Goal: Task Accomplishment & Management: Manage account settings

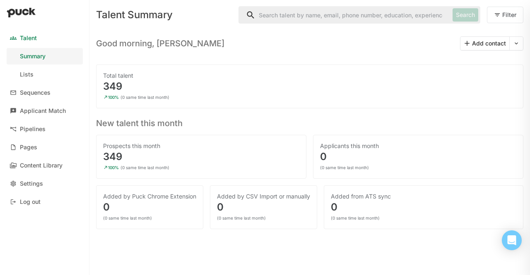
click at [100, 143] on div "Prospects this month 349 100% (0 same time last month)" at bounding box center [201, 157] width 210 height 44
click at [55, 116] on link "Applicant Match" at bounding box center [45, 111] width 76 height 17
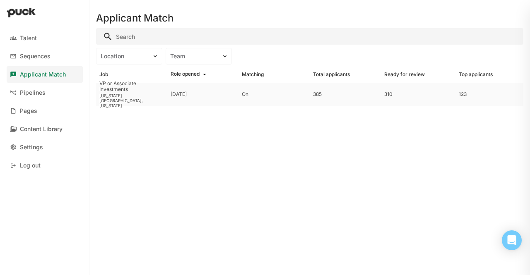
click at [116, 98] on div "[US_STATE][GEOGRAPHIC_DATA], [US_STATE]" at bounding box center [131, 100] width 65 height 15
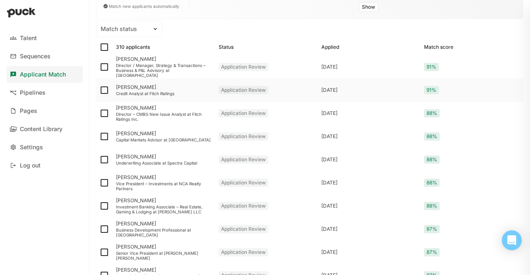
scroll to position [101, 0]
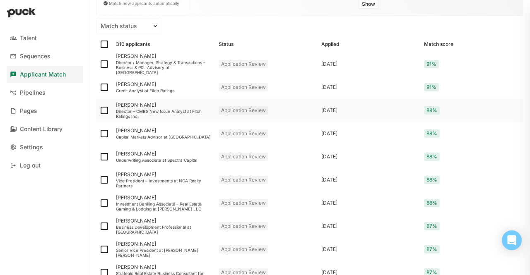
click at [126, 106] on div "[PERSON_NAME]" at bounding box center [164, 105] width 96 height 6
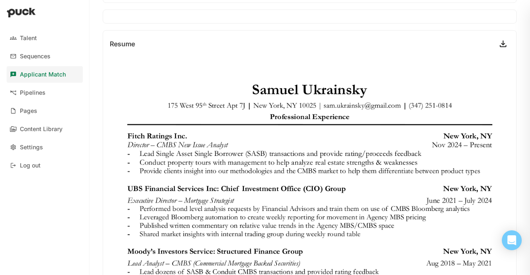
scroll to position [185, 0]
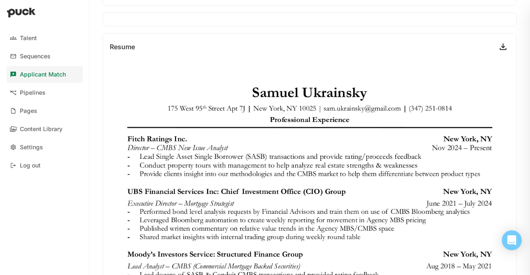
click at [497, 42] on link at bounding box center [502, 46] width 13 height 13
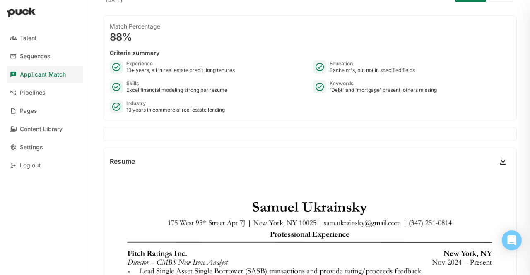
scroll to position [0, 0]
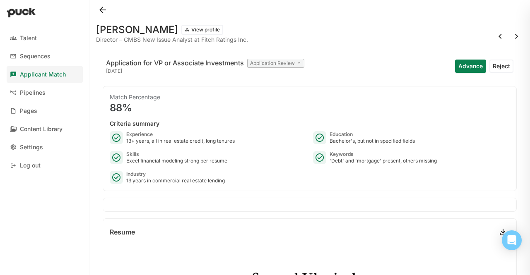
click at [457, 67] on button "Advance" at bounding box center [470, 66] width 31 height 13
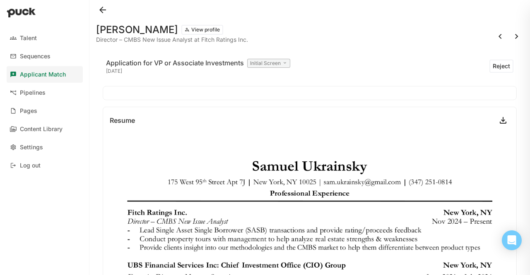
click at [510, 34] on button at bounding box center [516, 36] width 13 height 13
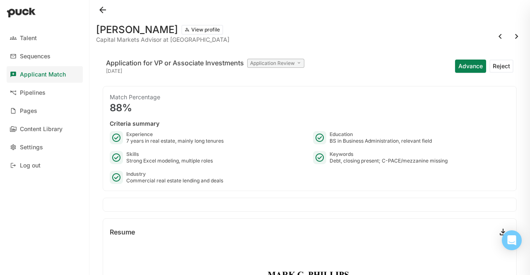
drag, startPoint x: 493, startPoint y: 70, endPoint x: 387, endPoint y: 34, distance: 111.8
click at [387, 34] on div "[PERSON_NAME] View profile Capital Markets Advisor at LandUP Capital" at bounding box center [309, 33] width 427 height 26
click at [500, 70] on button "Reject" at bounding box center [501, 66] width 24 height 13
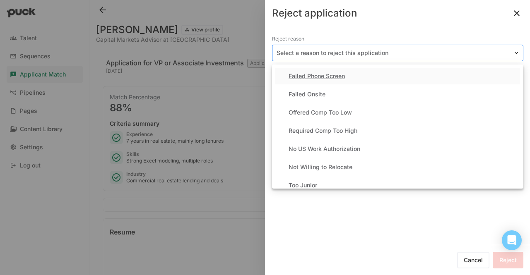
click at [370, 49] on div at bounding box center [393, 53] width 232 height 9
click at [342, 181] on div "Too Junior" at bounding box center [397, 185] width 245 height 17
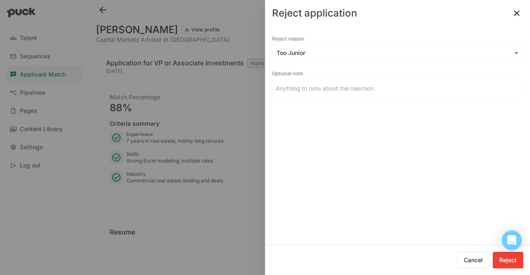
click at [509, 251] on div "Cancel Reject" at bounding box center [490, 260] width 66 height 23
click at [506, 256] on button "Reject" at bounding box center [508, 260] width 31 height 17
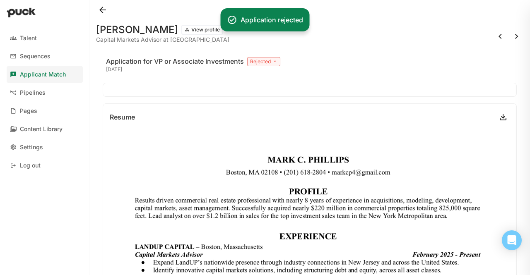
click at [510, 33] on button at bounding box center [516, 36] width 13 height 13
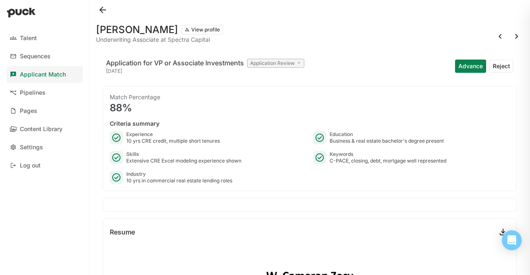
click at [489, 67] on button "Reject" at bounding box center [501, 66] width 24 height 13
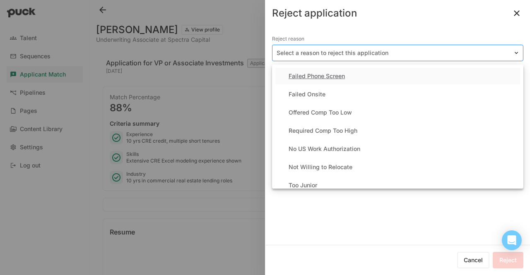
click at [338, 57] on div at bounding box center [393, 53] width 232 height 9
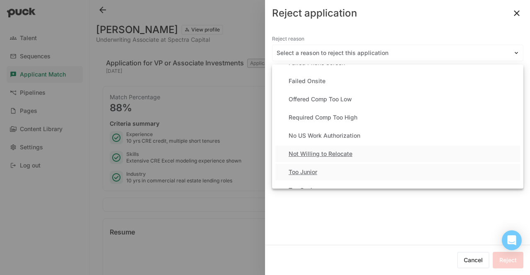
scroll to position [46, 0]
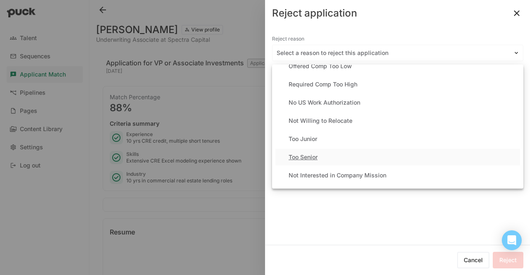
click at [325, 157] on div "Too Senior" at bounding box center [397, 157] width 245 height 17
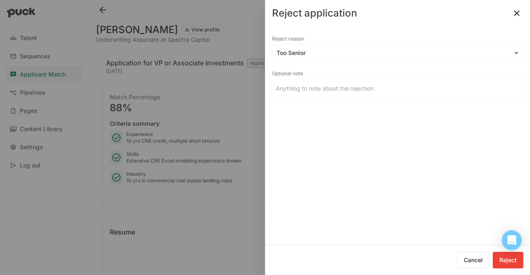
click at [500, 266] on button "Reject" at bounding box center [508, 260] width 31 height 17
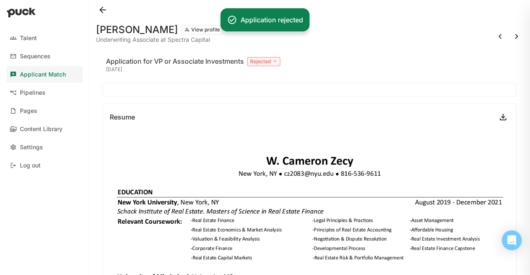
click at [516, 39] on button at bounding box center [516, 36] width 13 height 13
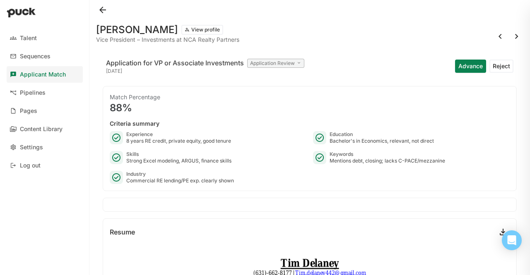
click at [491, 67] on button "Reject" at bounding box center [501, 66] width 24 height 13
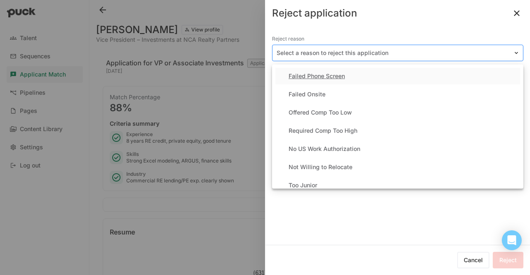
click at [399, 51] on div at bounding box center [393, 53] width 232 height 9
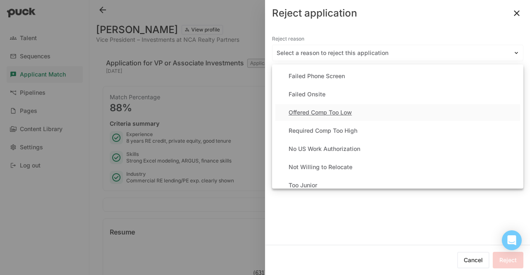
scroll to position [92, 0]
click at [366, 111] on div "Too Senior" at bounding box center [397, 111] width 245 height 17
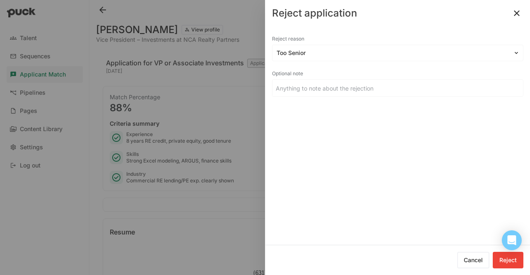
click at [501, 262] on button "Reject" at bounding box center [508, 260] width 31 height 17
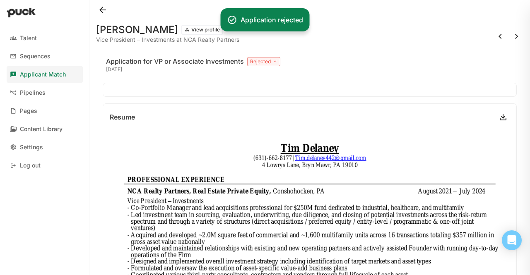
click at [510, 37] on button at bounding box center [516, 36] width 13 height 13
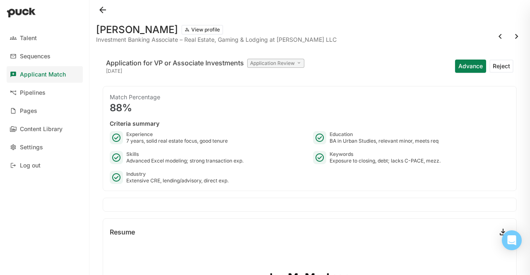
click at [510, 36] on button at bounding box center [516, 36] width 13 height 13
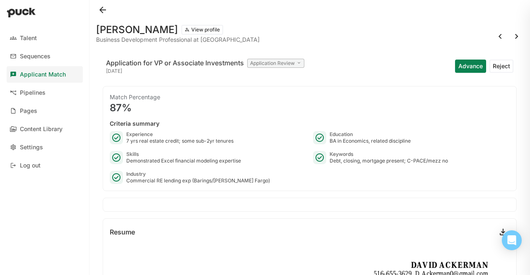
click at [510, 36] on button at bounding box center [516, 36] width 13 height 13
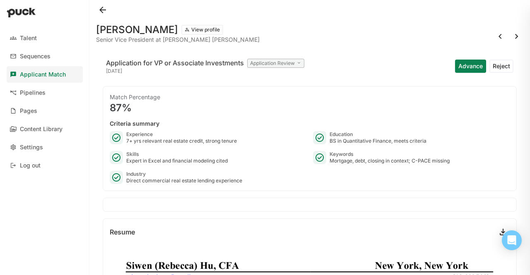
click at [495, 63] on button "Reject" at bounding box center [501, 66] width 24 height 13
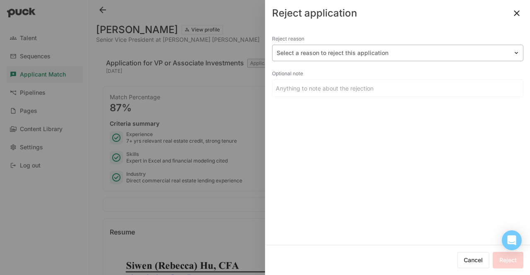
click at [312, 54] on div at bounding box center [393, 53] width 232 height 9
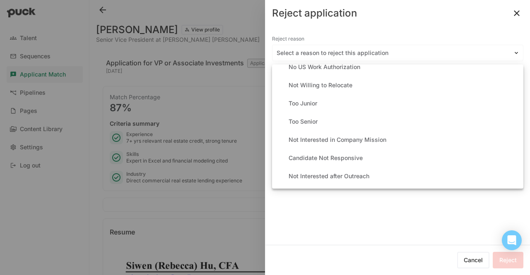
scroll to position [82, 0]
click at [325, 113] on div "Too Senior" at bounding box center [397, 121] width 245 height 17
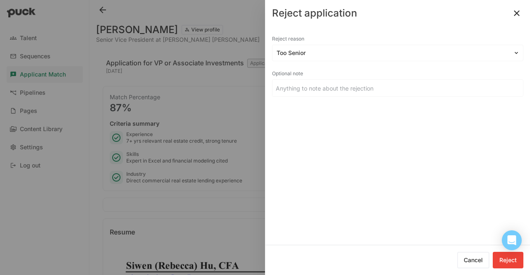
click at [507, 261] on button "Reject" at bounding box center [508, 260] width 31 height 17
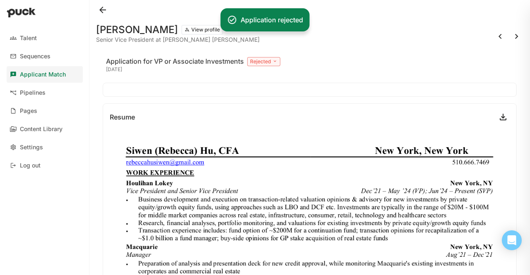
click at [510, 36] on button at bounding box center [516, 36] width 13 height 13
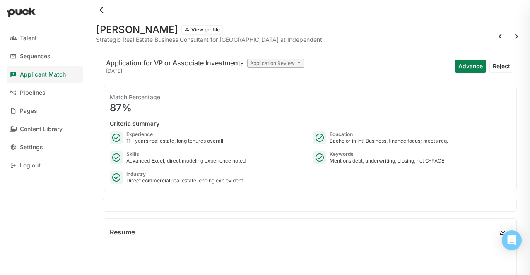
click at [496, 69] on button "Reject" at bounding box center [501, 66] width 24 height 13
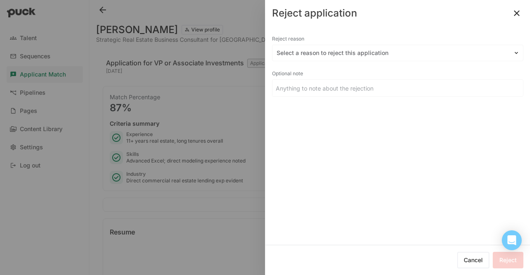
click at [443, 63] on div "Reject reason Select a reason to reject this application Optional note" at bounding box center [397, 68] width 251 height 70
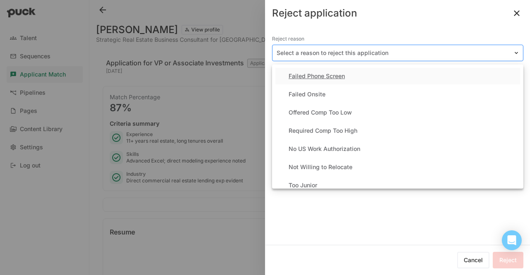
click at [440, 58] on div "Select a reason to reject this application" at bounding box center [392, 53] width 241 height 12
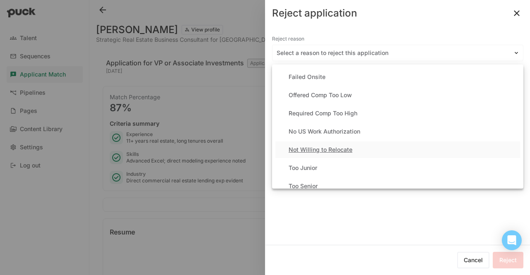
scroll to position [19, 0]
click at [402, 178] on div "Too Senior" at bounding box center [397, 184] width 245 height 17
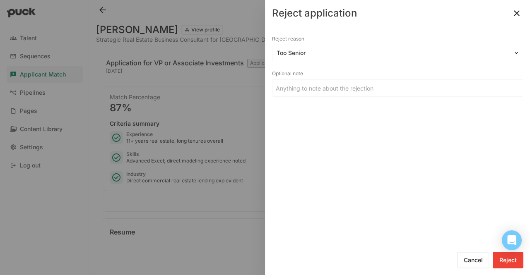
click at [502, 262] on button "Reject" at bounding box center [508, 260] width 31 height 17
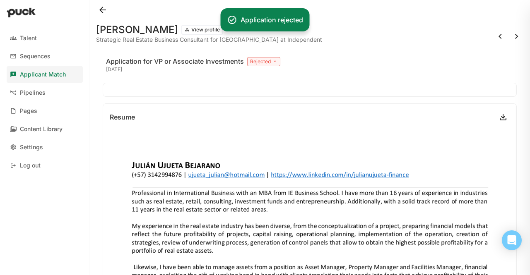
click at [513, 34] on button at bounding box center [516, 36] width 13 height 13
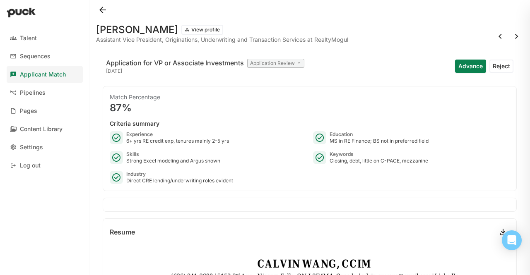
click at [455, 69] on button "Advance" at bounding box center [470, 66] width 31 height 13
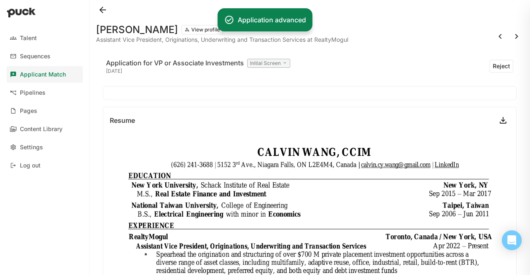
click at [510, 39] on button at bounding box center [516, 36] width 13 height 13
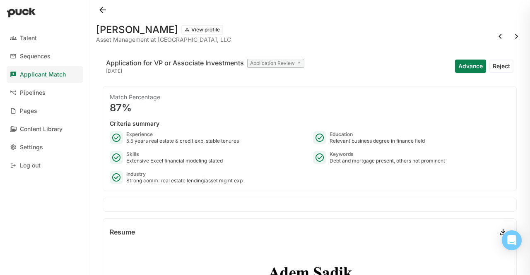
click at [490, 69] on button "Reject" at bounding box center [501, 66] width 24 height 13
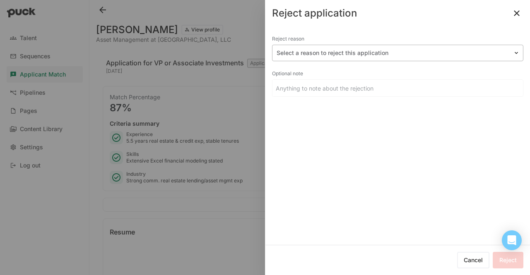
click at [454, 60] on div "Select a reason to reject this application" at bounding box center [397, 53] width 251 height 17
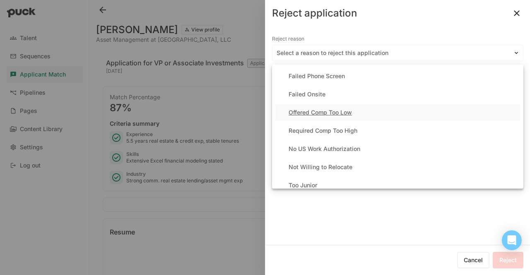
click at [407, 116] on div "Offered Comp Too Low" at bounding box center [397, 112] width 245 height 17
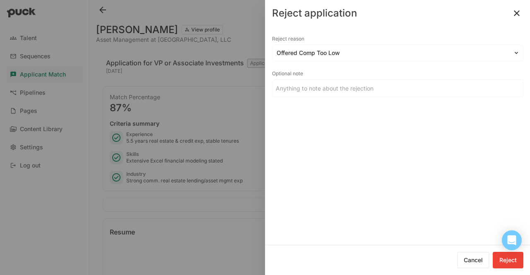
click at [507, 256] on button "Reject" at bounding box center [508, 260] width 31 height 17
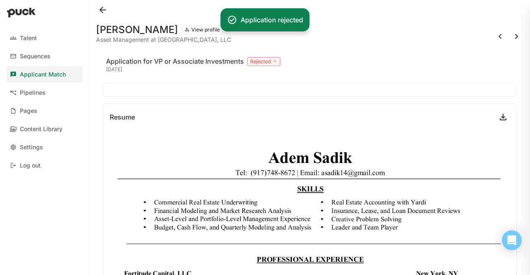
click at [506, 31] on div at bounding box center [508, 36] width 30 height 13
click at [510, 36] on button at bounding box center [516, 36] width 13 height 13
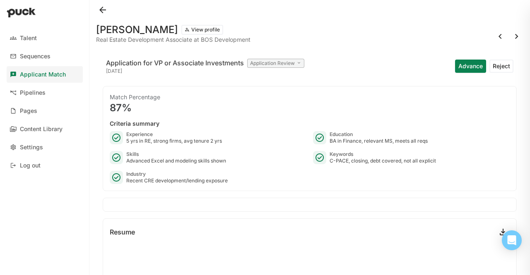
click at [490, 70] on button "Reject" at bounding box center [501, 66] width 24 height 13
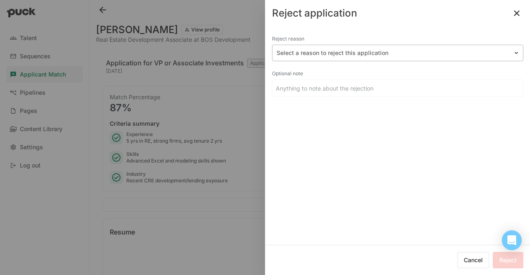
click at [438, 50] on div at bounding box center [393, 53] width 232 height 9
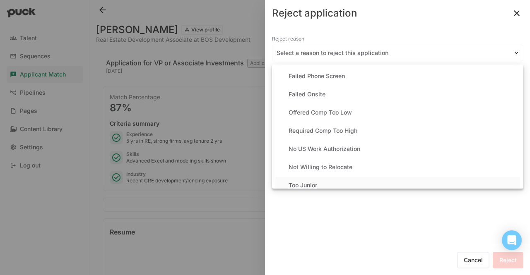
click at [418, 183] on div "Too Junior" at bounding box center [397, 185] width 245 height 17
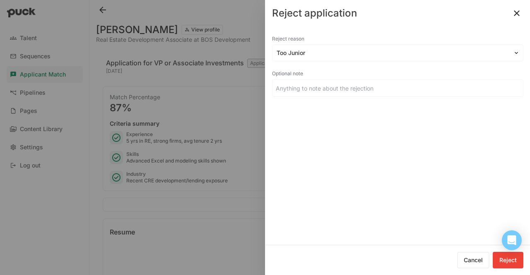
click at [502, 258] on button "Reject" at bounding box center [508, 260] width 31 height 17
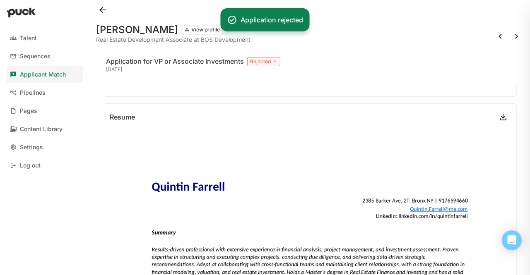
click at [510, 35] on button at bounding box center [516, 36] width 13 height 13
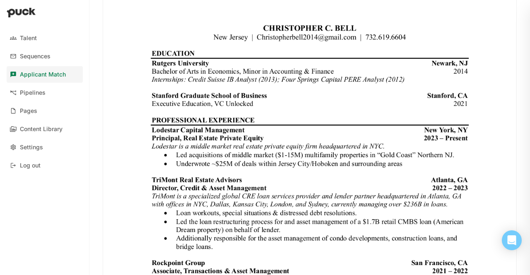
scroll to position [272, 0]
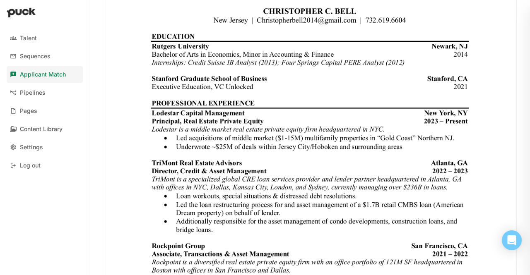
scroll to position [0, 0]
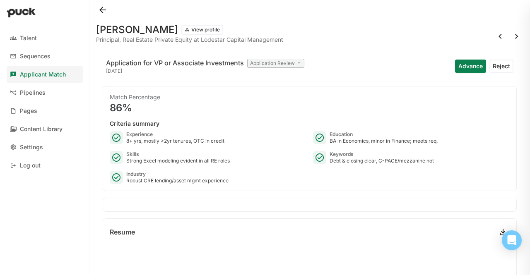
drag, startPoint x: 496, startPoint y: 67, endPoint x: 491, endPoint y: 64, distance: 5.8
click at [491, 64] on button "Reject" at bounding box center [501, 66] width 24 height 13
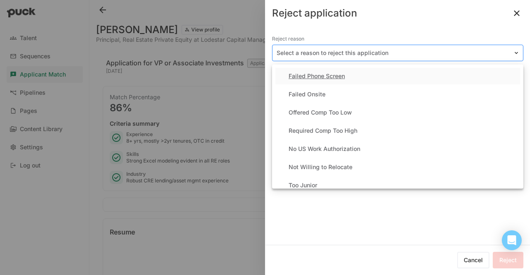
click at [332, 51] on div at bounding box center [393, 53] width 232 height 9
click at [335, 185] on div "Too Junior" at bounding box center [397, 185] width 245 height 17
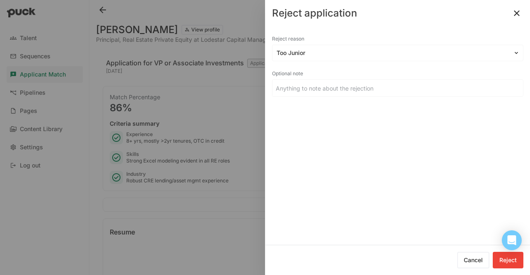
drag, startPoint x: 508, startPoint y: 267, endPoint x: 522, endPoint y: 265, distance: 14.2
click at [522, 265] on button "Reject" at bounding box center [508, 260] width 31 height 17
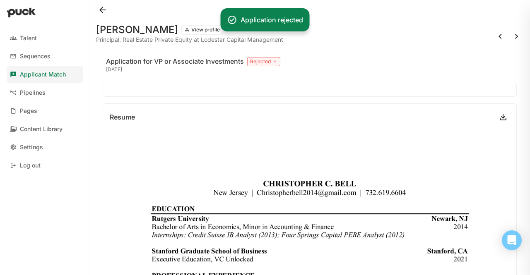
click at [511, 34] on button at bounding box center [516, 36] width 13 height 13
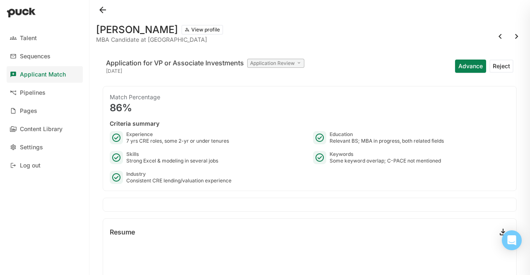
click at [464, 68] on button "Advance" at bounding box center [470, 66] width 31 height 13
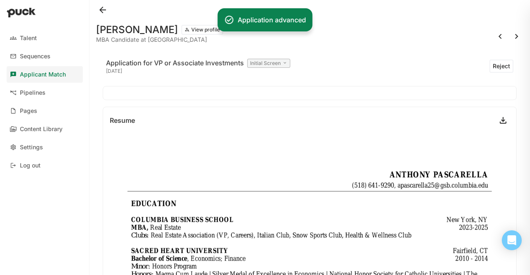
click at [512, 36] on button at bounding box center [516, 36] width 13 height 13
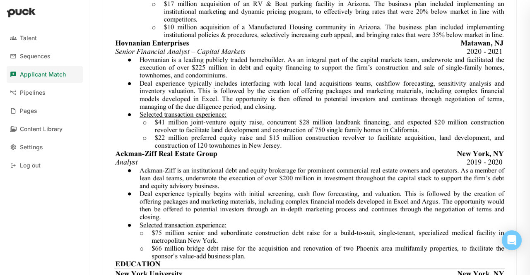
scroll to position [423, 0]
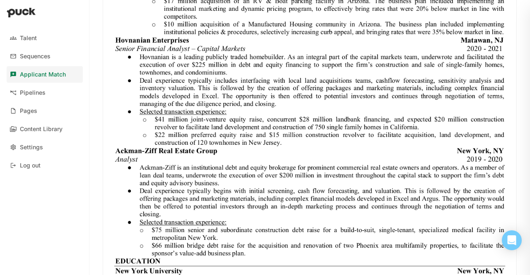
drag, startPoint x: 32, startPoint y: 72, endPoint x: 12, endPoint y: 83, distance: 22.0
click at [12, 83] on div "Talent Sequences Applicant Match Pipelines Pages Content Library Settings Log o…" at bounding box center [44, 101] width 89 height 151
click at [15, 80] on link "Applicant Match" at bounding box center [45, 74] width 76 height 17
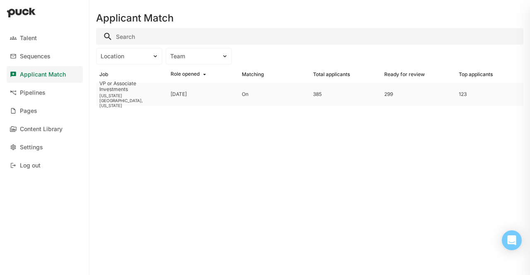
click at [172, 94] on div "[DATE]" at bounding box center [179, 94] width 16 height 6
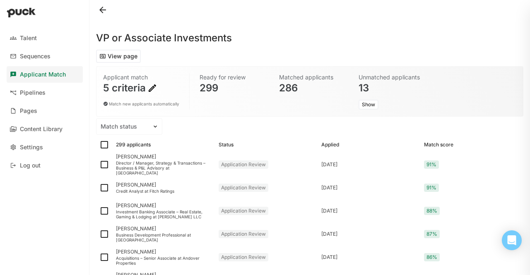
click at [290, 85] on div "286" at bounding box center [313, 88] width 68 height 10
click at [202, 79] on div "Ready for review" at bounding box center [234, 77] width 68 height 8
click at [144, 90] on div "5 criteria" at bounding box center [141, 88] width 76 height 10
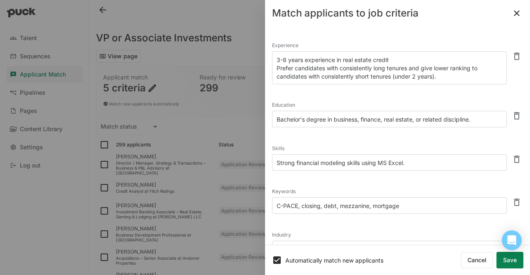
click at [385, 67] on textarea "3-8 years experience in real estate credit Prefer candidates with consistently …" at bounding box center [389, 67] width 235 height 33
drag, startPoint x: 447, startPoint y: 79, endPoint x: 251, endPoint y: 67, distance: 196.2
click at [251, 67] on div "Talent Sequences Applicant Match Pipelines Pages Content Library Settings Log o…" at bounding box center [265, 137] width 530 height 275
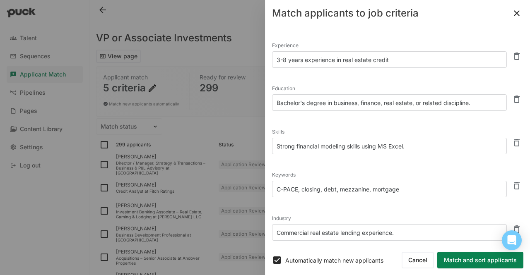
drag, startPoint x: 370, startPoint y: 58, endPoint x: 342, endPoint y: 62, distance: 28.5
click at [342, 62] on textarea "3-8 years experience in real estate credit" at bounding box center [389, 59] width 235 height 17
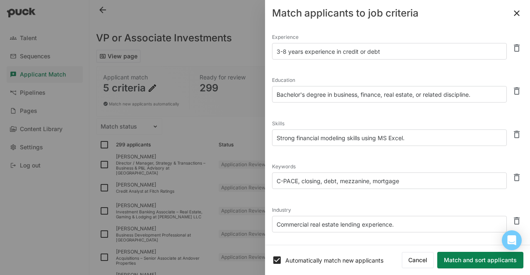
scroll to position [9, 0]
type textarea "3-8 years experience in credit or debt"
click at [424, 140] on textarea "Strong financial modeling skills using MS Excel." at bounding box center [389, 137] width 235 height 17
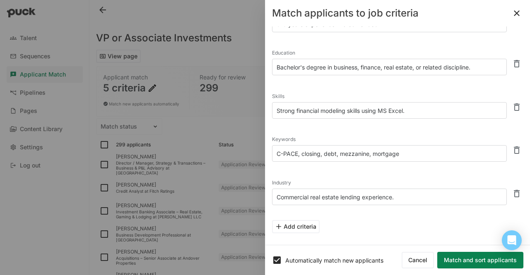
scroll to position [36, 0]
drag, startPoint x: 300, startPoint y: 153, endPoint x: 241, endPoint y: 151, distance: 58.8
click at [241, 151] on div "Talent Sequences Applicant Match Pipelines Pages Content Library Settings Log o…" at bounding box center [265, 137] width 530 height 275
type textarea "closing, debt, mezzanine, mortgage"
click at [353, 202] on div "Industry Commercial real estate lending experience." at bounding box center [389, 191] width 235 height 30
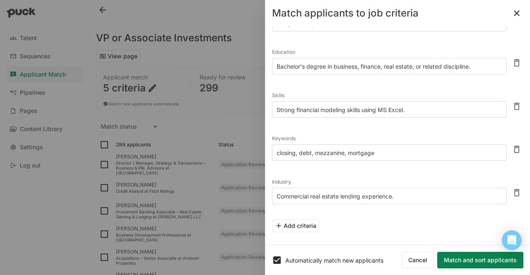
click at [348, 199] on textarea "Commercial real estate lending experience." at bounding box center [389, 196] width 235 height 17
click at [325, 192] on textarea "Commercial real estate lending experience." at bounding box center [389, 196] width 235 height 17
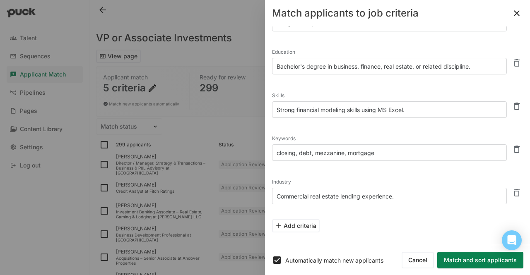
click at [341, 194] on textarea "Commercial real estate lending experience." at bounding box center [389, 196] width 235 height 17
click at [305, 226] on button "Add criteria" at bounding box center [296, 225] width 48 height 13
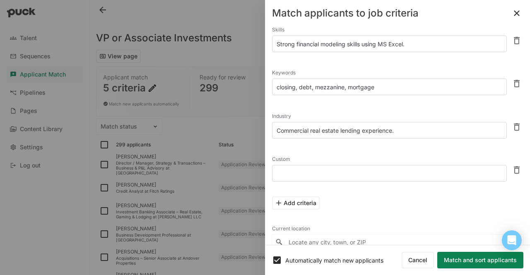
scroll to position [101, 0]
click at [291, 174] on textarea at bounding box center [389, 174] width 235 height 17
type textarea "c"
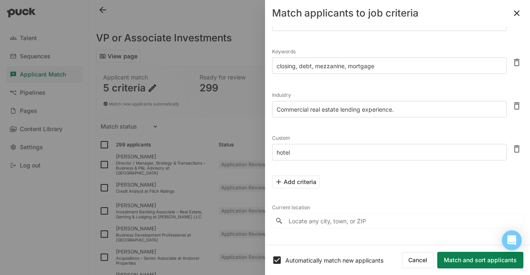
type textarea "hotel"
click at [317, 220] on input "Locate any city, town, or ZIP" at bounding box center [397, 221] width 251 height 15
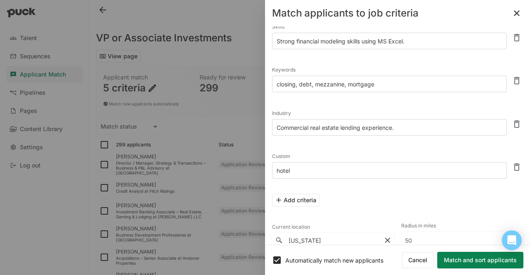
click at [305, 143] on div "Experience 3-8 years experience in credit or debt Education Bachelor's degree i…" at bounding box center [397, 92] width 251 height 328
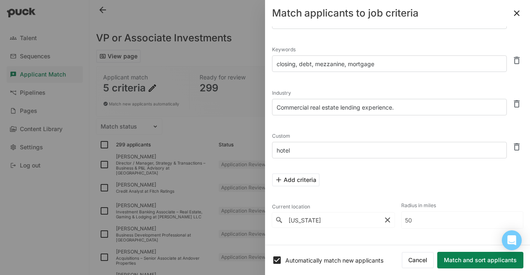
click at [348, 221] on input "new york" at bounding box center [333, 220] width 123 height 15
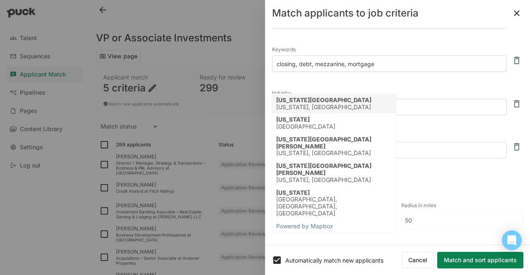
click at [315, 105] on div "New York, United States" at bounding box center [323, 107] width 95 height 7
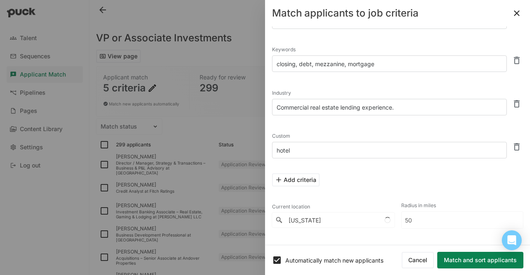
type input "New York City, New York, United States"
click at [419, 217] on input "50" at bounding box center [463, 220] width 122 height 17
type input "5"
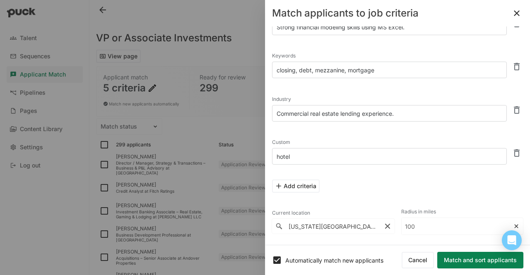
type input "100"
click at [346, 149] on textarea "hotel" at bounding box center [389, 156] width 235 height 17
click at [493, 260] on button "Match and sort applicants" at bounding box center [480, 260] width 86 height 17
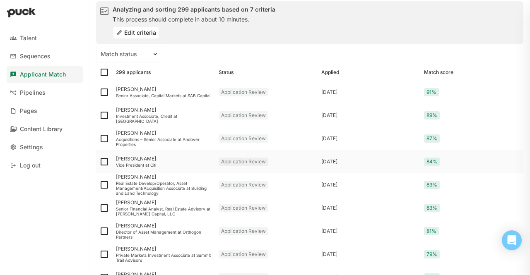
scroll to position [67, 0]
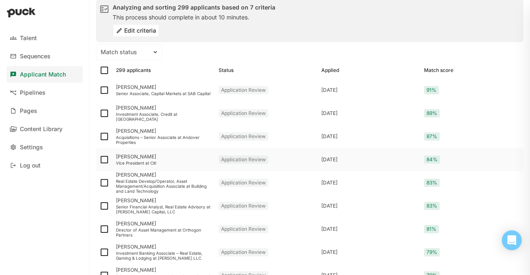
click at [123, 154] on div "William Taylor" at bounding box center [164, 157] width 96 height 6
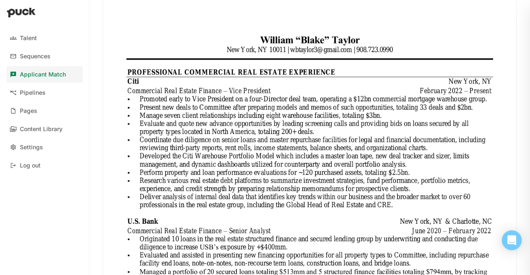
scroll to position [247, 0]
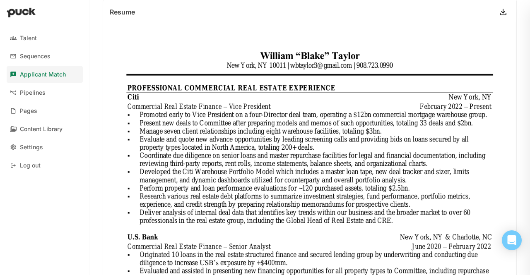
click at [498, 12] on link at bounding box center [502, 11] width 13 height 13
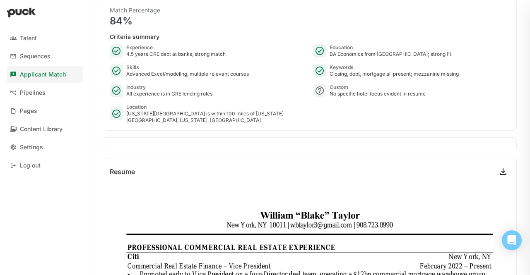
scroll to position [0, 0]
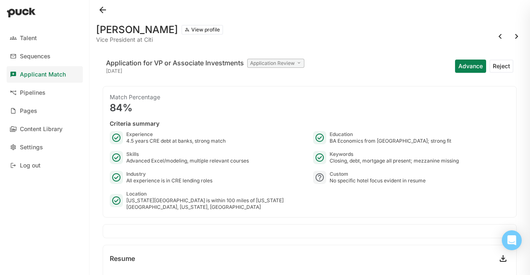
click at [467, 67] on button "Advance" at bounding box center [470, 66] width 31 height 13
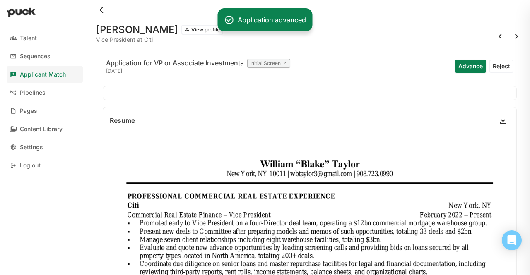
click at [274, 65] on div "Initial Screen" at bounding box center [268, 63] width 43 height 9
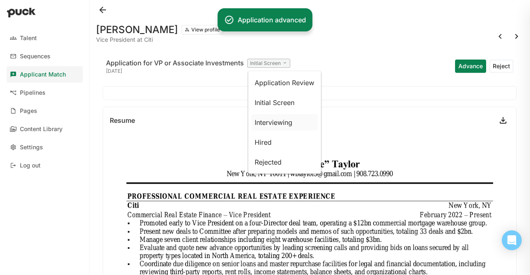
click at [284, 125] on p "Interviewing" at bounding box center [274, 122] width 38 height 9
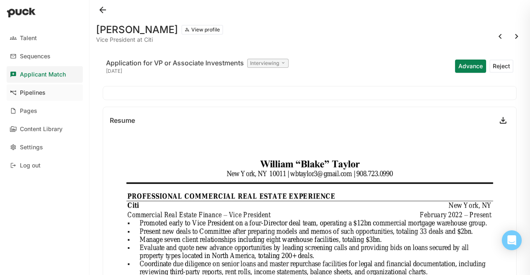
click at [45, 93] on link "Pipelines" at bounding box center [45, 92] width 76 height 17
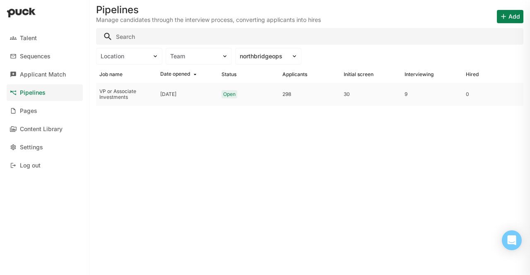
click at [409, 95] on div "9" at bounding box center [431, 94] width 54 height 6
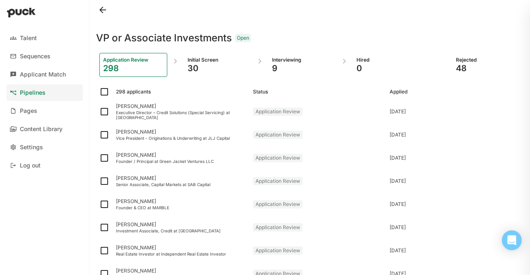
click at [282, 68] on div "9" at bounding box center [302, 68] width 60 height 10
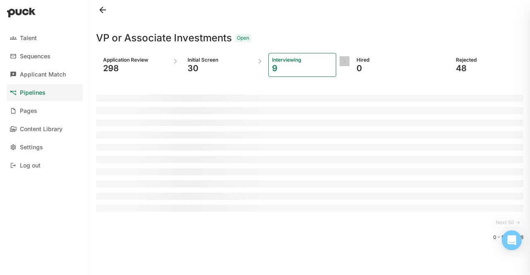
click at [282, 68] on div "9" at bounding box center [302, 68] width 60 height 10
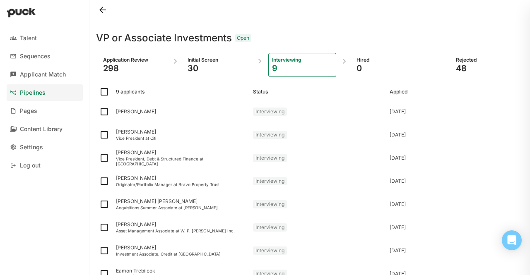
click at [135, 57] on div "Application Review" at bounding box center [133, 60] width 60 height 7
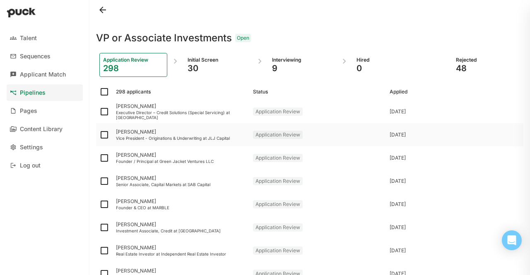
click at [126, 130] on div "Daniel Parmenter" at bounding box center [181, 132] width 130 height 6
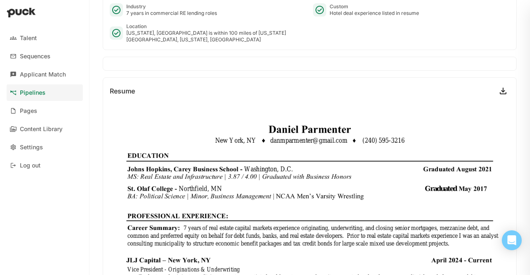
scroll to position [26, 0]
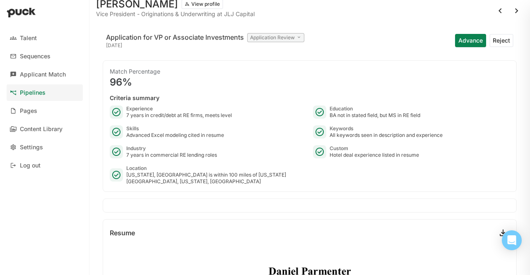
click at [306, 40] on div "Application for VP or Associate Investments Application Review 5 days ago Advan…" at bounding box center [310, 40] width 414 height 26
click at [277, 39] on div "Application Review" at bounding box center [275, 37] width 57 height 9
click at [286, 97] on p "Interviewing" at bounding box center [274, 96] width 38 height 9
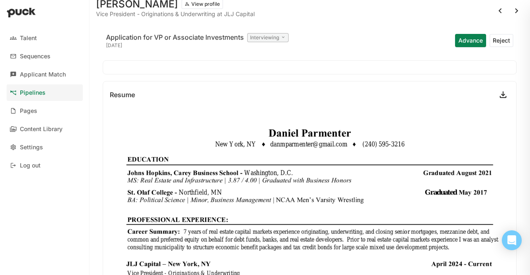
click at [462, 41] on button "Advance" at bounding box center [470, 40] width 31 height 13
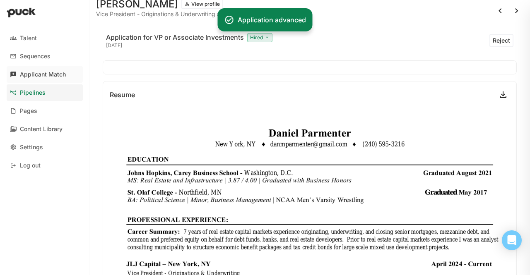
click at [38, 70] on link "Applicant Match" at bounding box center [45, 74] width 76 height 17
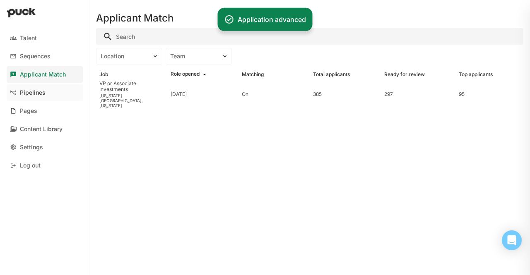
click at [36, 93] on div "Pipelines" at bounding box center [33, 92] width 26 height 7
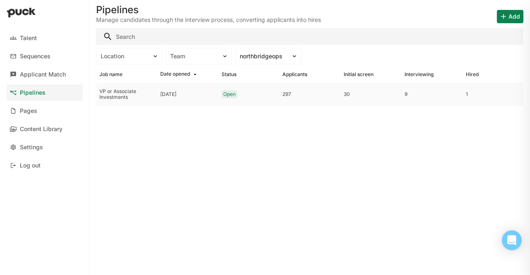
click at [408, 94] on div "9" at bounding box center [431, 94] width 54 height 6
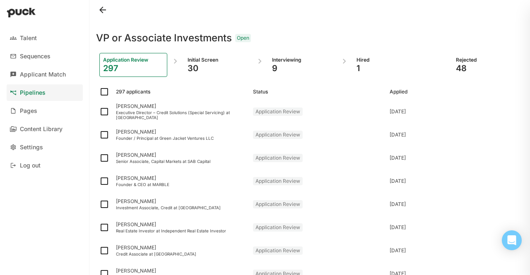
click at [362, 60] on div "Hired" at bounding box center [386, 60] width 60 height 7
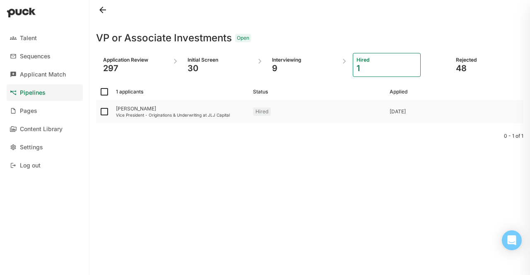
click at [166, 110] on div "Daniel Parmenter" at bounding box center [181, 109] width 130 height 6
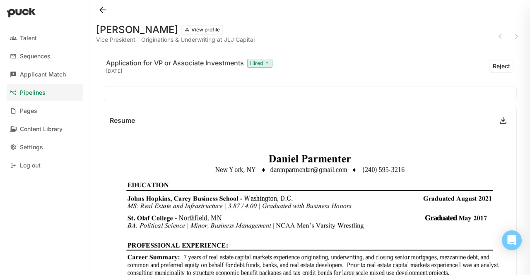
click at [257, 63] on div "Hired" at bounding box center [259, 63] width 25 height 9
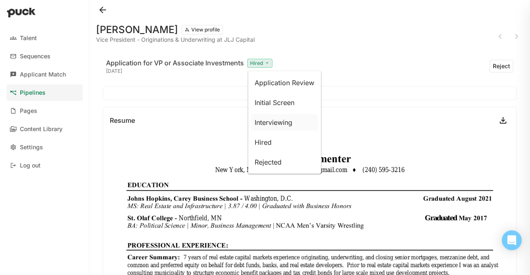
click at [276, 118] on p "Interviewing" at bounding box center [274, 122] width 38 height 9
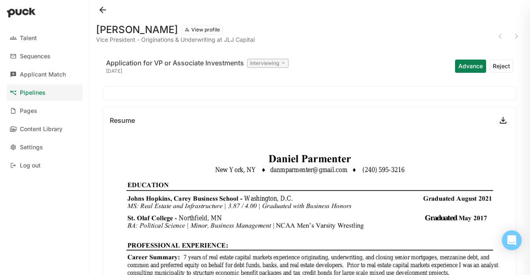
click at [48, 93] on link "Pipelines" at bounding box center [45, 92] width 76 height 17
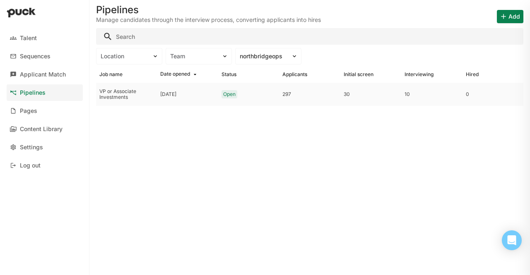
click at [225, 97] on div "Open" at bounding box center [229, 94] width 12 height 6
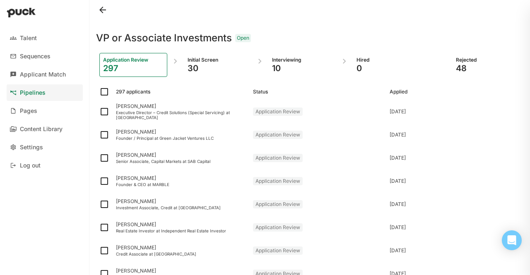
click at [273, 61] on div "Interviewing" at bounding box center [302, 60] width 60 height 7
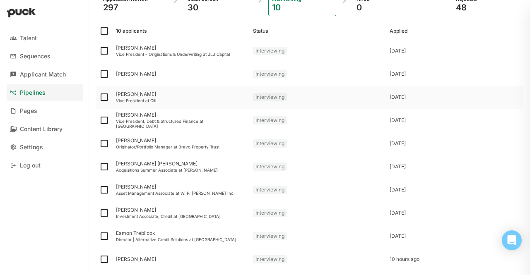
scroll to position [60, 0]
click at [140, 142] on div "Jacob Savitt" at bounding box center [181, 141] width 130 height 6
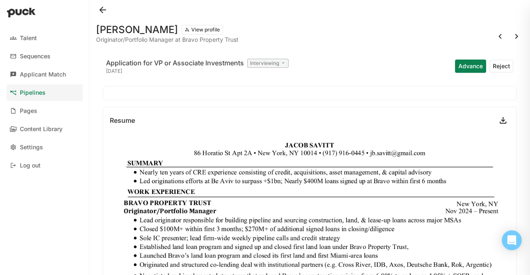
click at [510, 36] on button at bounding box center [516, 36] width 13 height 13
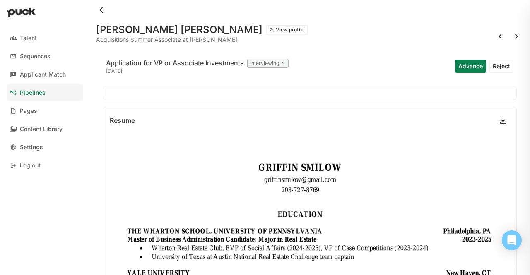
click at [510, 36] on button at bounding box center [516, 36] width 13 height 13
click at [504, 36] on button at bounding box center [499, 36] width 13 height 13
click at [114, 15] on div at bounding box center [309, 10] width 427 height 20
click at [108, 14] on div at bounding box center [309, 10] width 427 height 20
click at [100, 8] on button at bounding box center [102, 9] width 13 height 13
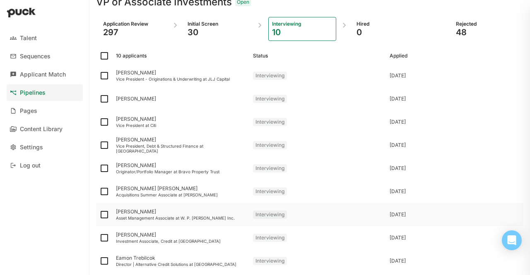
scroll to position [33, 0]
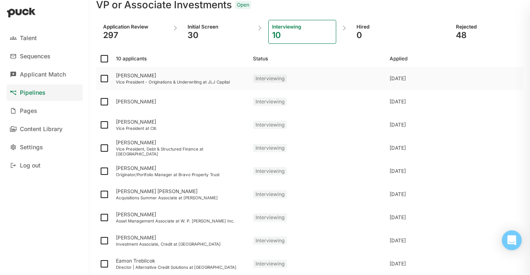
click at [126, 88] on div "Daniel Parmenter Vice President - Originations & Underwriting at JLJ Capital" at bounding box center [181, 78] width 137 height 23
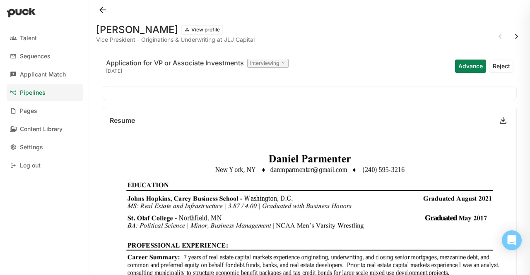
click at [498, 120] on link at bounding box center [502, 120] width 13 height 13
click at [99, 13] on button at bounding box center [102, 9] width 13 height 13
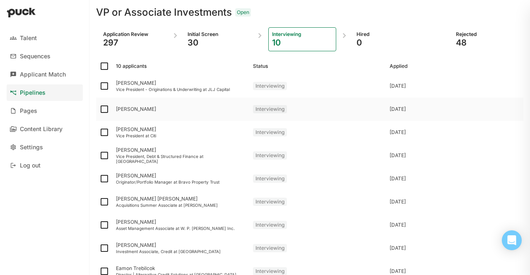
scroll to position [26, 0]
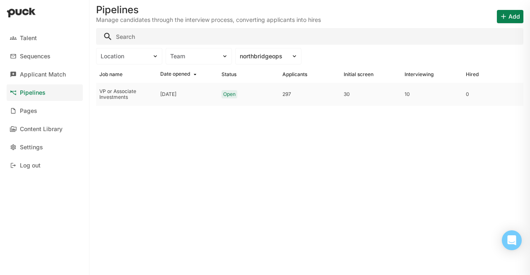
click at [146, 92] on div "VP or Associate Investments" at bounding box center [126, 95] width 54 height 12
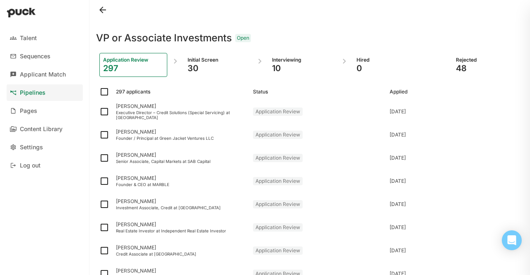
click at [204, 65] on div "30" at bounding box center [218, 68] width 60 height 10
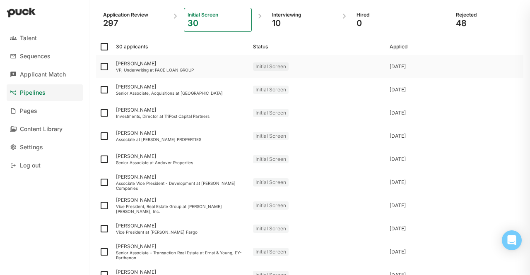
scroll to position [45, 0]
click at [106, 66] on img at bounding box center [104, 67] width 10 height 10
click at [99, 67] on input "checkbox" at bounding box center [99, 67] width 0 height 0
checkbox input "true"
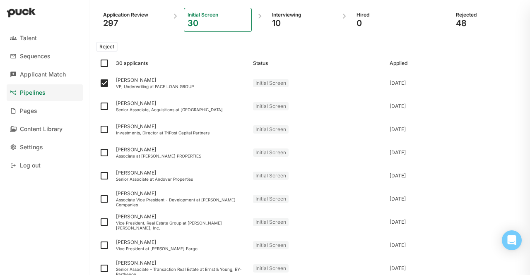
scroll to position [0, 0]
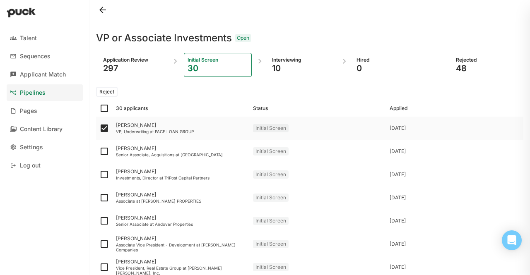
click at [130, 129] on div "VP, Underwriting at PACE LOAN GROUP" at bounding box center [181, 131] width 130 height 5
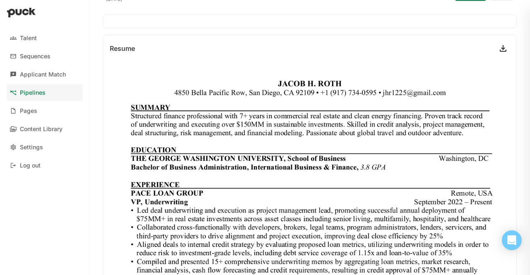
scroll to position [72, 0]
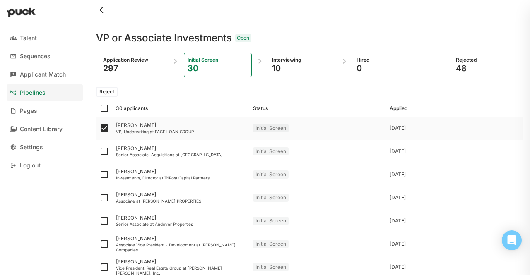
click at [149, 118] on div "[PERSON_NAME] VP, Underwriting at PACE LOAN GROUP" at bounding box center [181, 128] width 137 height 23
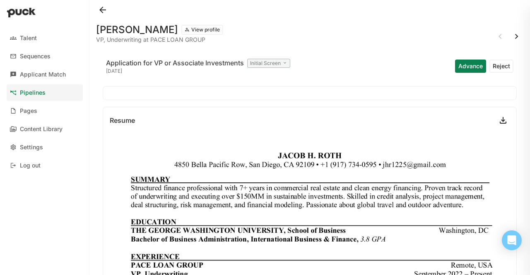
click at [462, 67] on button "Advance" at bounding box center [470, 66] width 31 height 13
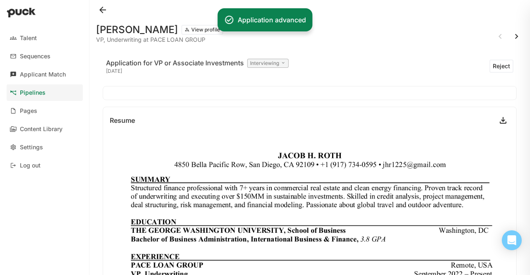
click at [52, 91] on link "Pipelines" at bounding box center [45, 92] width 76 height 17
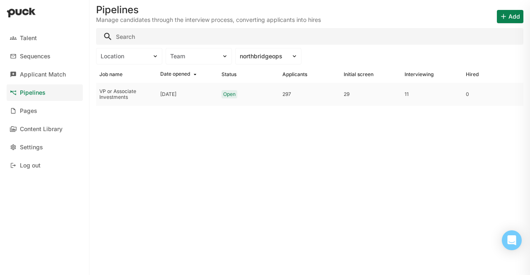
click at [194, 94] on div "[DATE]" at bounding box center [187, 94] width 61 height 23
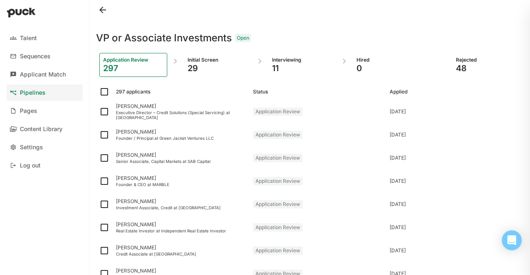
click at [196, 58] on div "Initial Screen" at bounding box center [218, 60] width 60 height 7
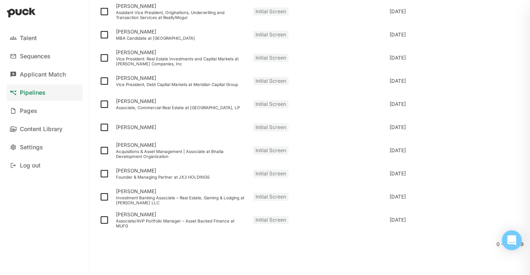
scroll to position [541, 0]
click at [128, 128] on div "[PERSON_NAME]" at bounding box center [181, 128] width 130 height 6
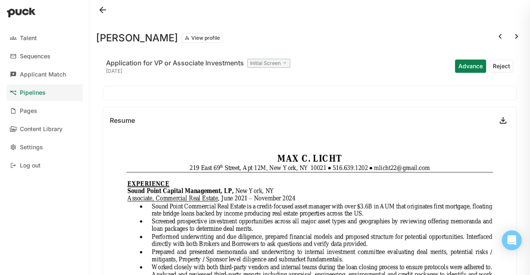
click at [179, 31] on div "[PERSON_NAME] View profile" at bounding box center [309, 33] width 427 height 26
click at [181, 40] on button "View profile" at bounding box center [202, 38] width 42 height 10
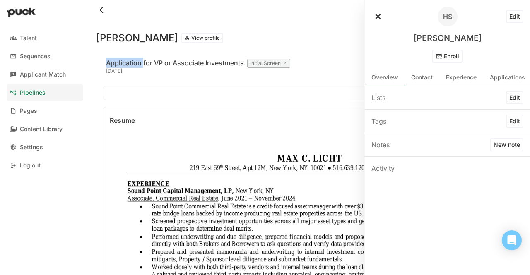
click at [512, 18] on button "Edit" at bounding box center [514, 16] width 17 height 13
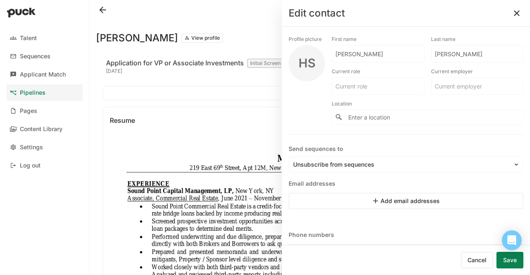
click at [357, 43] on div "First name" at bounding box center [378, 40] width 93 height 12
click at [354, 49] on input "[PERSON_NAME]" at bounding box center [373, 54] width 82 height 17
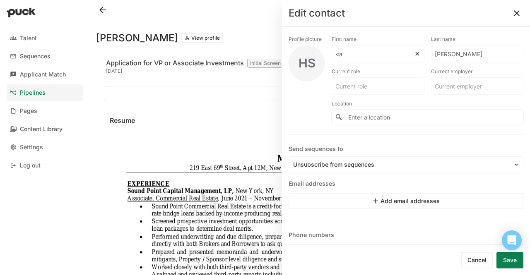
type input "<"
type input "Max"
type input "Licht"
click at [508, 262] on button "Save" at bounding box center [509, 260] width 27 height 17
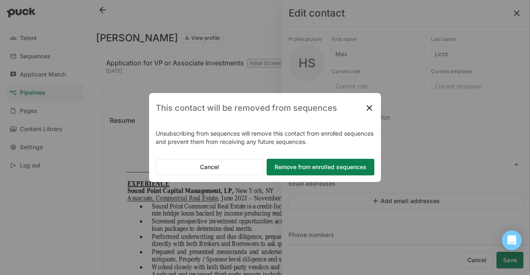
click at [326, 160] on button "Remove from enrolled sequences" at bounding box center [321, 167] width 108 height 17
click at [327, 171] on button "Remove from enrolled sequences" at bounding box center [321, 167] width 108 height 17
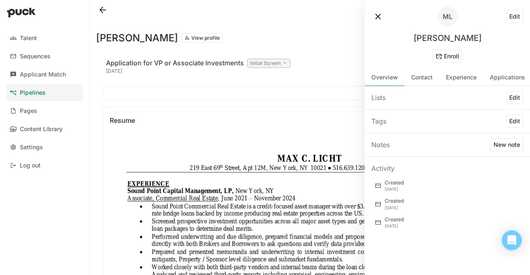
click at [101, 12] on button at bounding box center [102, 9] width 13 height 13
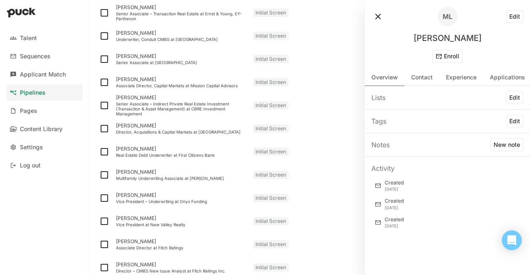
scroll to position [261, 0]
click at [381, 18] on button at bounding box center [377, 16] width 13 height 13
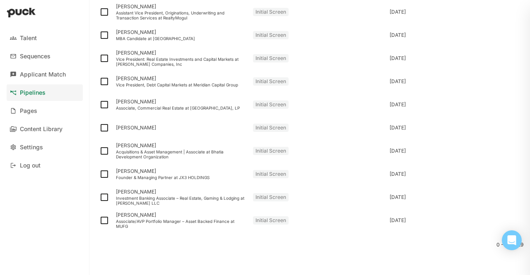
scroll to position [541, 0]
click at [104, 130] on img at bounding box center [104, 128] width 10 height 10
click at [99, 128] on input "checkbox" at bounding box center [99, 128] width 0 height 0
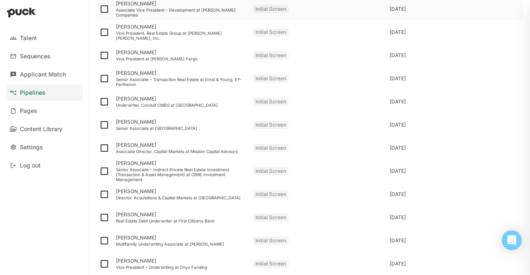
scroll to position [0, 0]
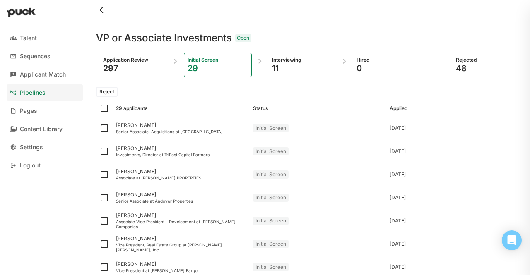
click at [112, 91] on button "Reject" at bounding box center [107, 92] width 22 height 10
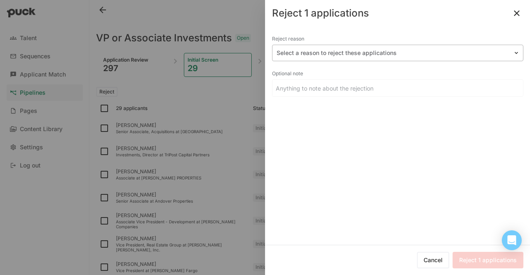
click at [339, 49] on div at bounding box center [393, 53] width 232 height 9
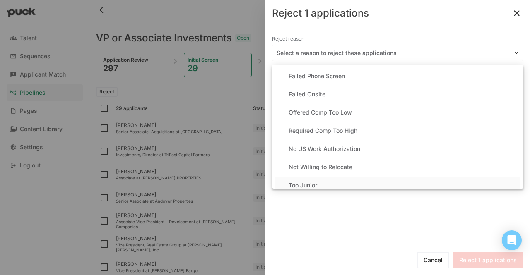
click at [357, 183] on div "Too Junior" at bounding box center [397, 185] width 245 height 17
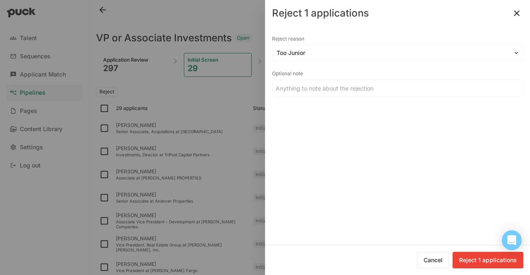
click at [475, 267] on button "Reject 1 applications" at bounding box center [487, 260] width 71 height 17
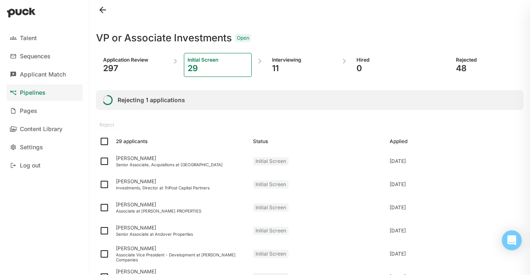
checkbox input "false"
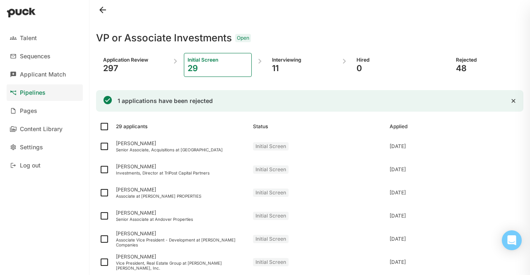
click at [203, 63] on div "29" at bounding box center [218, 68] width 60 height 10
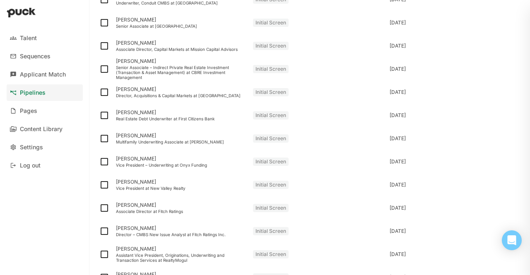
scroll to position [333, 0]
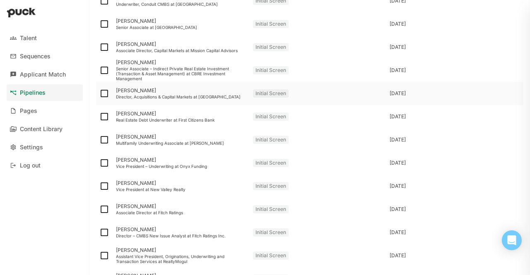
click at [103, 94] on img at bounding box center [104, 94] width 10 height 10
click at [99, 94] on input "checkbox" at bounding box center [99, 94] width 0 height 0
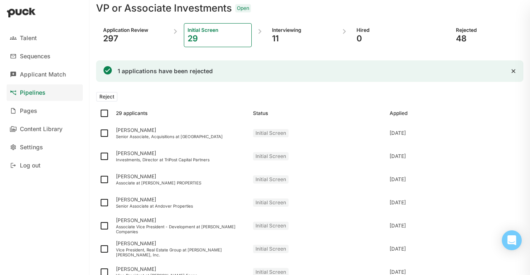
scroll to position [0, 0]
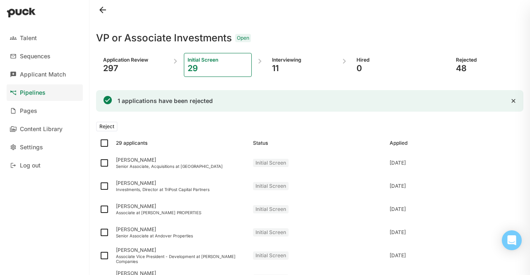
click at [97, 129] on button "Reject" at bounding box center [107, 127] width 22 height 10
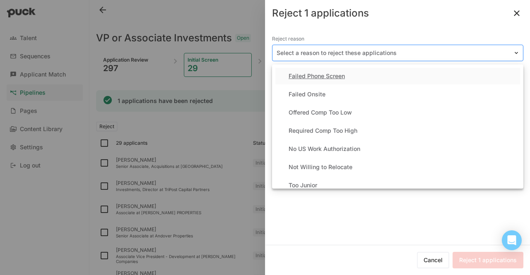
click at [343, 54] on div at bounding box center [393, 53] width 232 height 9
click at [354, 182] on div "Too Junior" at bounding box center [397, 185] width 245 height 17
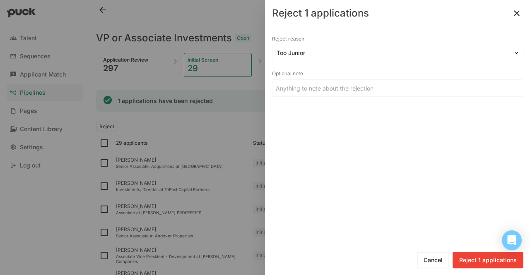
click at [477, 265] on button "Reject 1 applications" at bounding box center [487, 260] width 71 height 17
checkbox input "false"
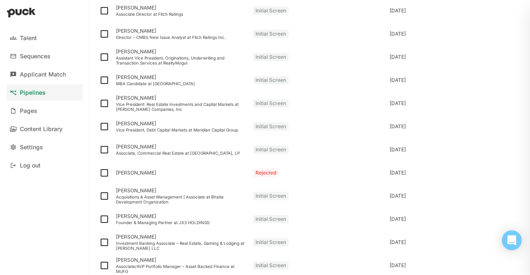
scroll to position [530, 0]
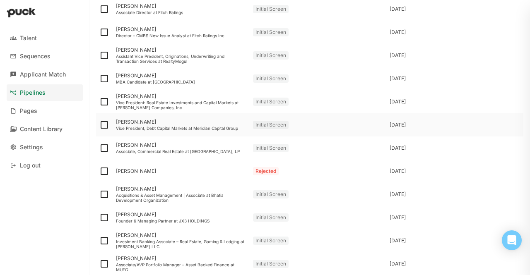
click at [140, 120] on div "[PERSON_NAME]" at bounding box center [181, 122] width 130 height 6
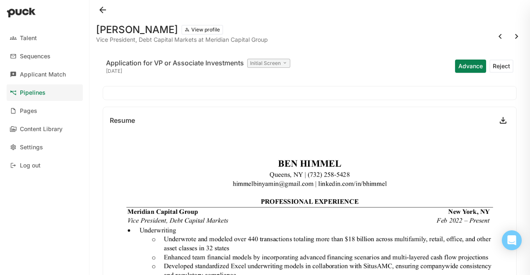
click at [102, 8] on button at bounding box center [102, 9] width 13 height 13
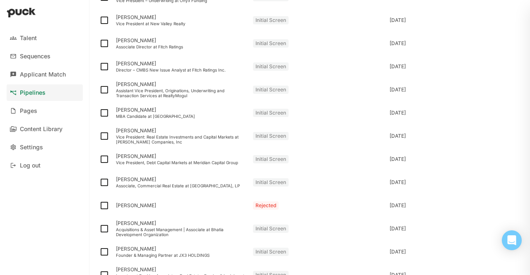
scroll to position [574, 0]
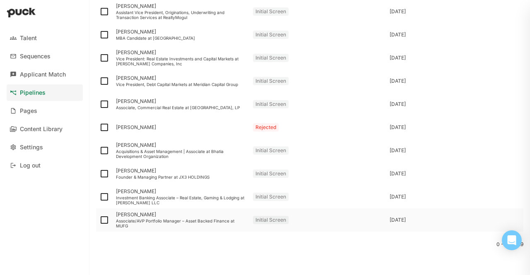
click at [125, 221] on div "Associate/AVP Portfolio Manager – Asset Backed Finance at MUFG" at bounding box center [181, 224] width 130 height 10
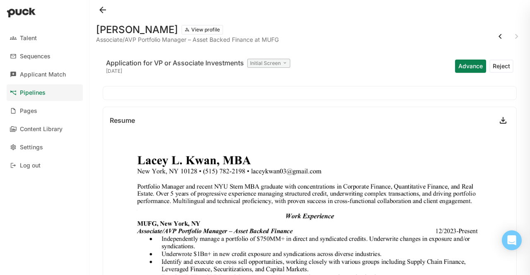
click at [496, 123] on link at bounding box center [502, 120] width 13 height 13
